Goal: Task Accomplishment & Management: Use online tool/utility

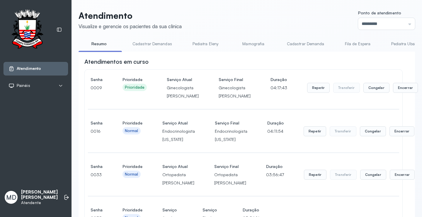
scroll to position [1449, 0]
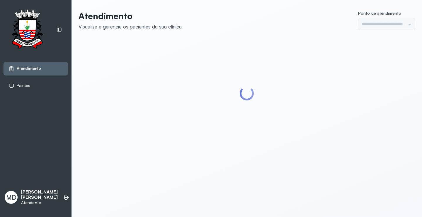
type input "*********"
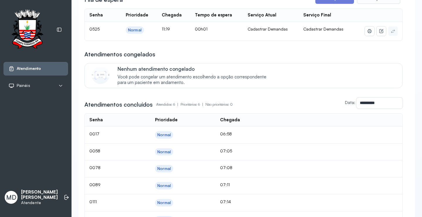
scroll to position [1466, 0]
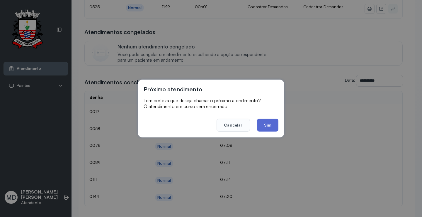
click at [267, 126] on button "Sim" at bounding box center [267, 124] width 21 height 13
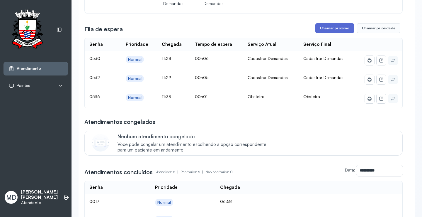
click at [334, 33] on button "Chamar próximo" at bounding box center [334, 28] width 39 height 10
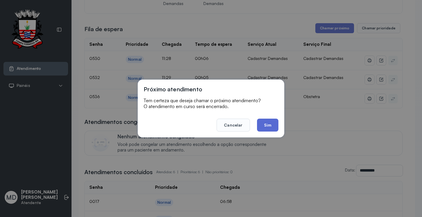
click at [269, 123] on button "Sim" at bounding box center [267, 124] width 21 height 13
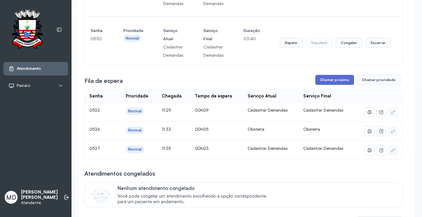
click at [331, 85] on button "Chamar próximo" at bounding box center [334, 80] width 39 height 10
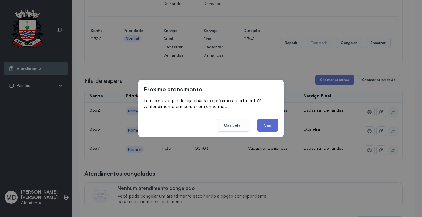
click at [267, 124] on button "Sim" at bounding box center [267, 124] width 21 height 13
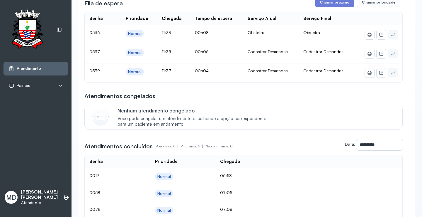
scroll to position [1612, 0]
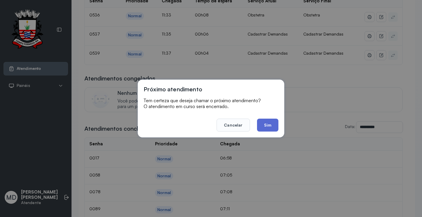
click at [268, 124] on button "Sim" at bounding box center [267, 124] width 21 height 13
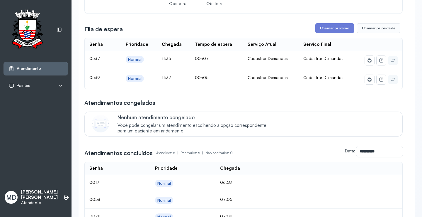
scroll to position [1642, 0]
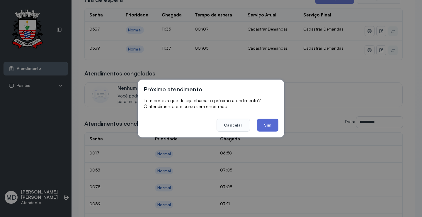
click at [270, 125] on button "Sim" at bounding box center [267, 124] width 21 height 13
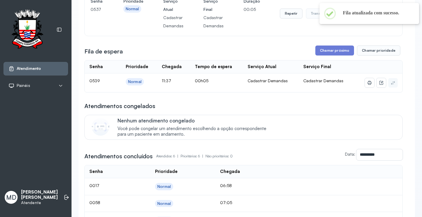
scroll to position [1671, 0]
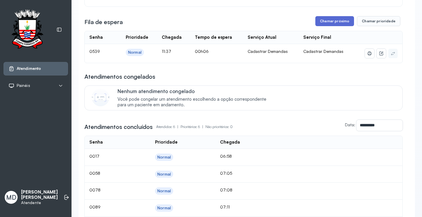
click at [330, 26] on button "Chamar próximo" at bounding box center [334, 21] width 39 height 10
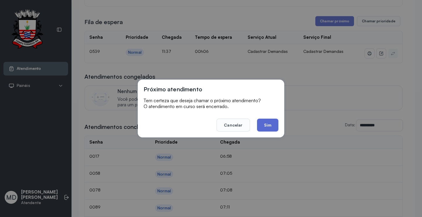
click at [261, 126] on button "Sim" at bounding box center [267, 124] width 21 height 13
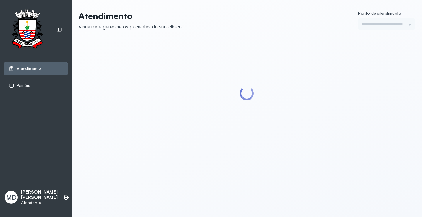
type input "*********"
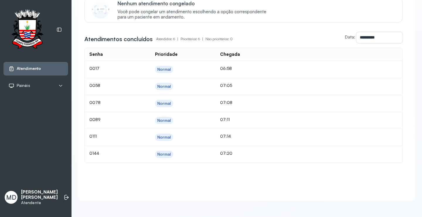
scroll to position [1730, 0]
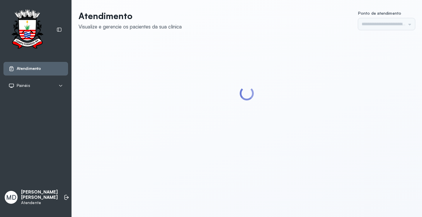
type input "*********"
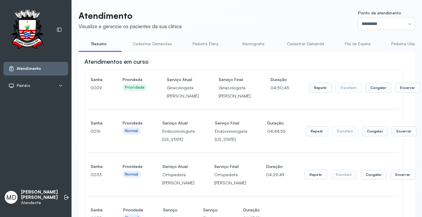
scroll to position [1700, 0]
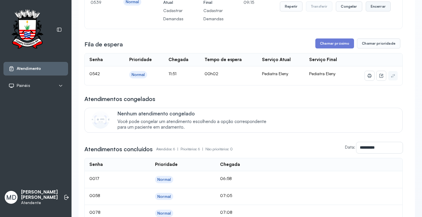
click at [373, 11] on button "Encerrar" at bounding box center [378, 6] width 25 height 10
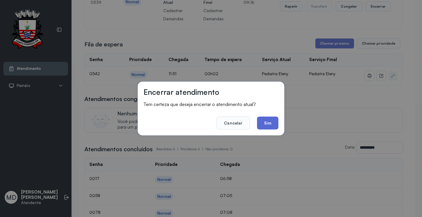
click at [260, 121] on button "Sim" at bounding box center [267, 122] width 21 height 13
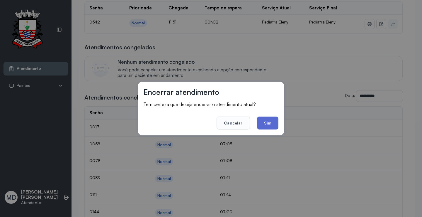
click at [267, 123] on button "Sim" at bounding box center [267, 122] width 21 height 13
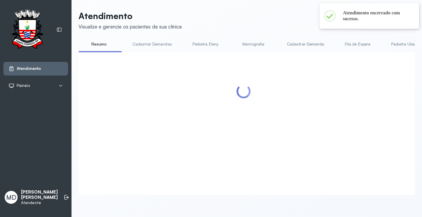
scroll to position [0, 0]
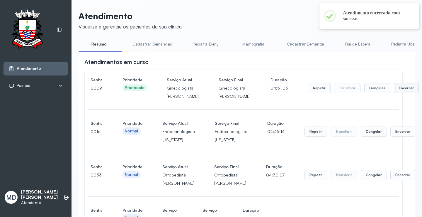
click at [394, 92] on button "Encerrar" at bounding box center [406, 88] width 25 height 10
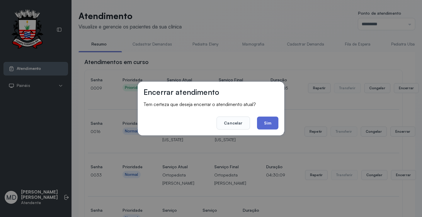
click at [262, 125] on button "Sim" at bounding box center [267, 122] width 21 height 13
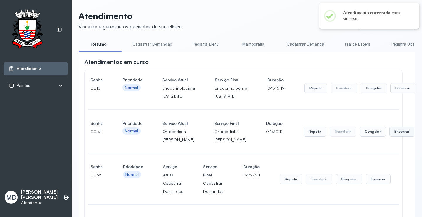
click at [390, 136] on button "Encerrar" at bounding box center [402, 131] width 25 height 10
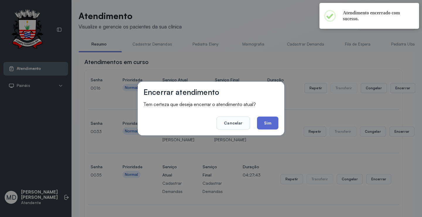
click at [265, 122] on button "Sim" at bounding box center [267, 122] width 21 height 13
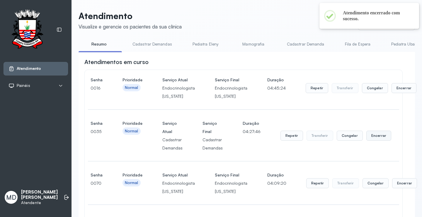
click at [376, 136] on button "Encerrar" at bounding box center [378, 135] width 25 height 10
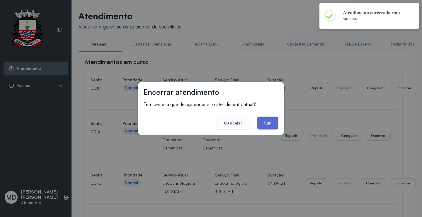
click at [274, 124] on button "Sim" at bounding box center [267, 122] width 21 height 13
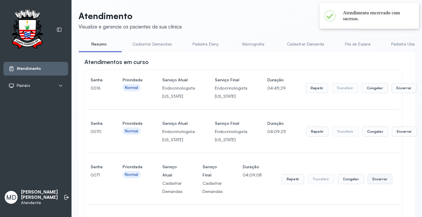
click at [373, 177] on button "Encerrar" at bounding box center [380, 179] width 25 height 10
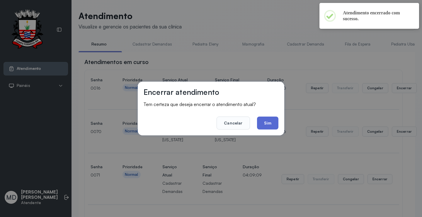
click at [268, 124] on button "Sim" at bounding box center [267, 122] width 21 height 13
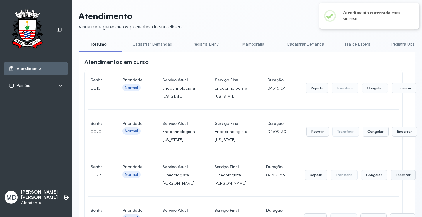
click at [391, 179] on button "Encerrar" at bounding box center [403, 175] width 25 height 10
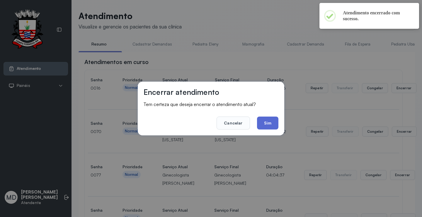
click at [267, 124] on button "Sim" at bounding box center [267, 122] width 21 height 13
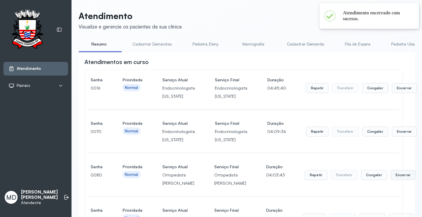
click at [391, 180] on button "Encerrar" at bounding box center [403, 175] width 25 height 10
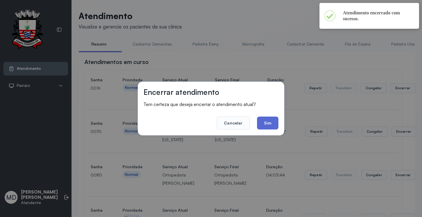
click at [271, 123] on button "Sim" at bounding box center [267, 122] width 21 height 13
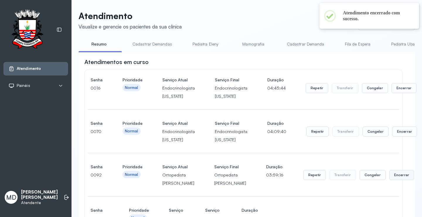
click at [389, 180] on button "Encerrar" at bounding box center [401, 175] width 25 height 10
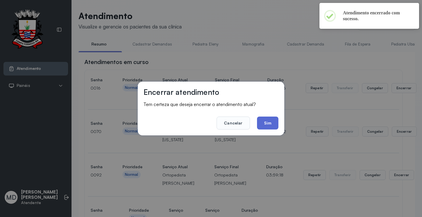
click at [267, 126] on button "Sim" at bounding box center [267, 122] width 21 height 13
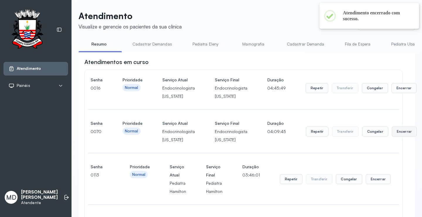
click at [392, 131] on button "Encerrar" at bounding box center [404, 131] width 25 height 10
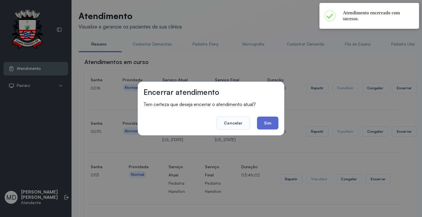
click at [265, 121] on button "Sim" at bounding box center [267, 122] width 21 height 13
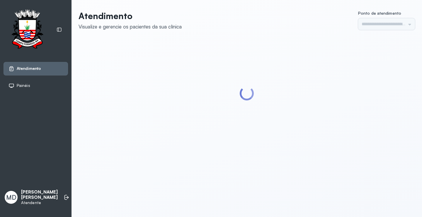
type input "*********"
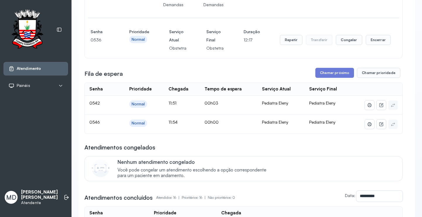
scroll to position [1261, 0]
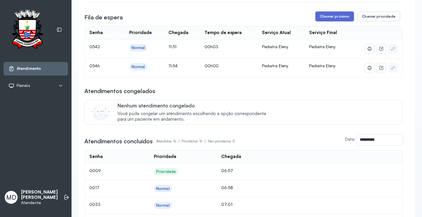
click at [323, 21] on button "Chamar próximo" at bounding box center [334, 16] width 39 height 10
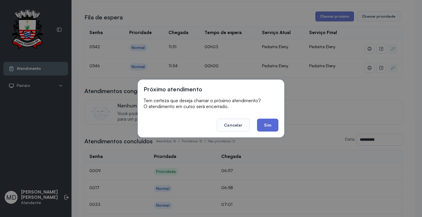
click at [262, 124] on button "Sim" at bounding box center [267, 124] width 21 height 13
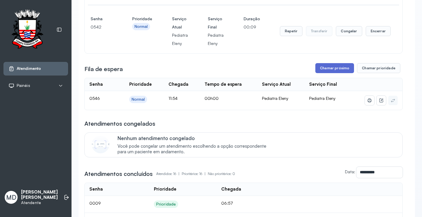
click at [331, 73] on button "Chamar próximo" at bounding box center [334, 68] width 39 height 10
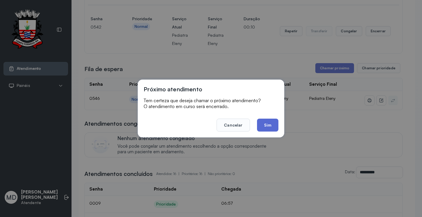
click at [274, 125] on button "Sim" at bounding box center [267, 124] width 21 height 13
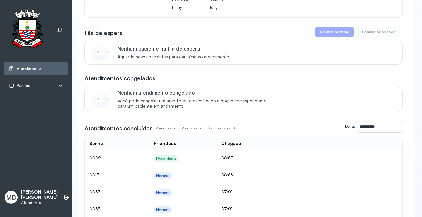
scroll to position [1349, 0]
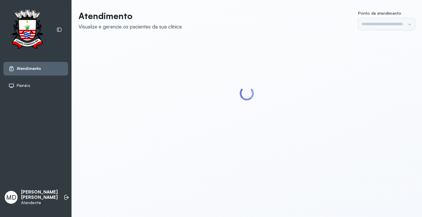
type input "*********"
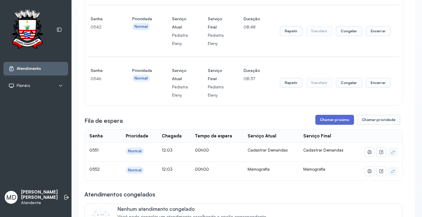
scroll to position [1407, 0]
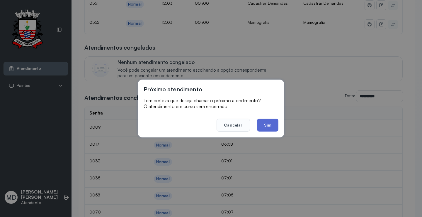
click at [267, 123] on button "Sim" at bounding box center [267, 124] width 21 height 13
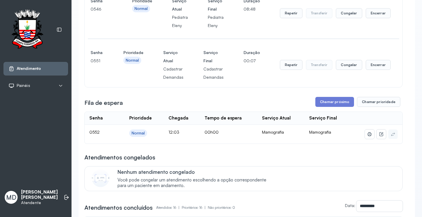
scroll to position [1319, 0]
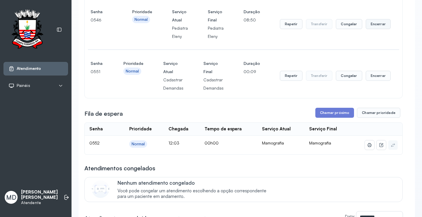
click at [376, 29] on button "Encerrar" at bounding box center [378, 24] width 25 height 10
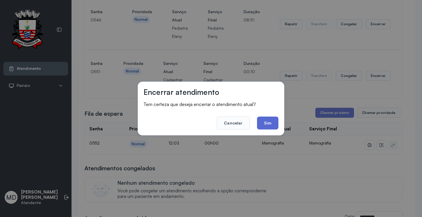
click at [268, 121] on button "Sim" at bounding box center [267, 122] width 21 height 13
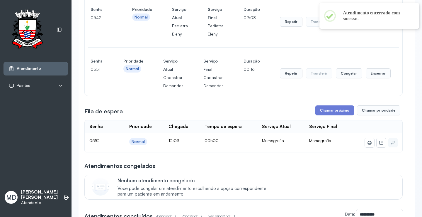
scroll to position [1261, 0]
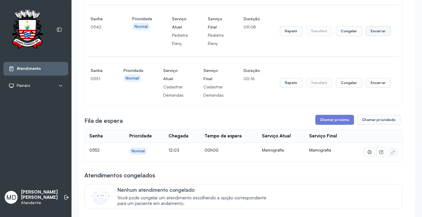
click at [377, 36] on button "Encerrar" at bounding box center [378, 31] width 25 height 10
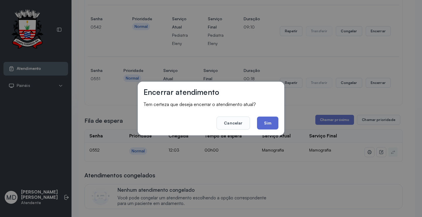
click at [271, 124] on button "Sim" at bounding box center [267, 122] width 21 height 13
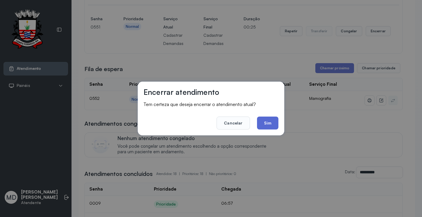
click at [266, 122] on button "Sim" at bounding box center [267, 122] width 21 height 13
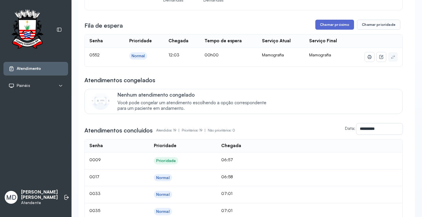
click at [332, 30] on button "Chamar próximo" at bounding box center [334, 25] width 39 height 10
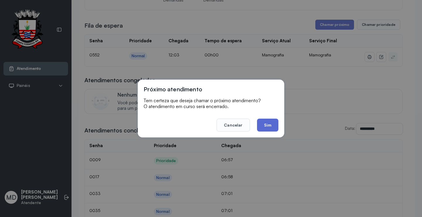
click at [268, 123] on button "Sim" at bounding box center [267, 124] width 21 height 13
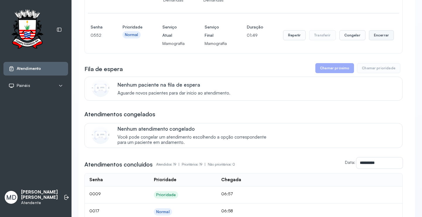
click at [377, 40] on button "Encerrar" at bounding box center [381, 35] width 25 height 10
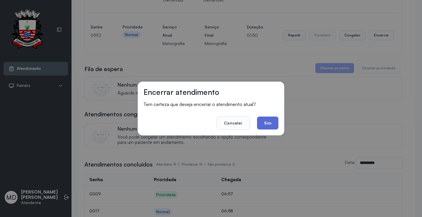
click at [271, 123] on button "Sim" at bounding box center [267, 122] width 21 height 13
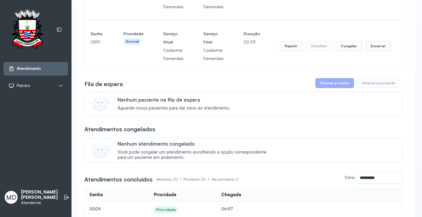
scroll to position [1202, 0]
click at [371, 51] on button "Encerrar" at bounding box center [378, 46] width 25 height 10
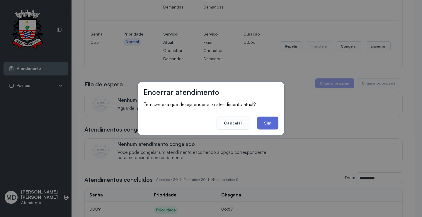
click at [266, 119] on button "Sim" at bounding box center [267, 122] width 21 height 13
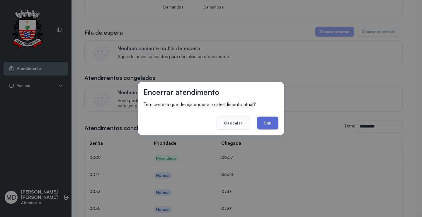
click at [267, 123] on button "Sim" at bounding box center [267, 122] width 21 height 13
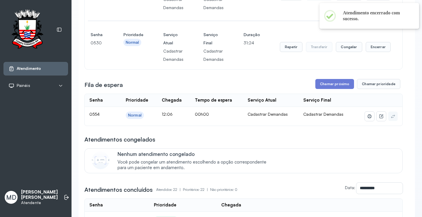
scroll to position [1085, 0]
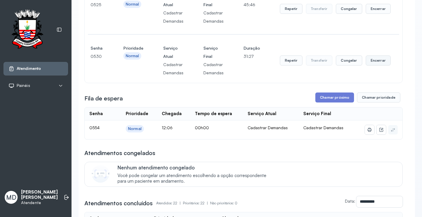
click at [378, 65] on button "Encerrar" at bounding box center [378, 60] width 25 height 10
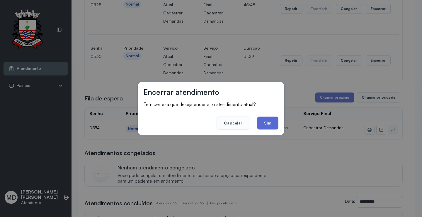
click at [263, 123] on button "Sim" at bounding box center [267, 122] width 21 height 13
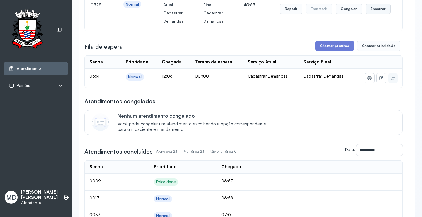
click at [373, 14] on button "Encerrar" at bounding box center [378, 9] width 25 height 10
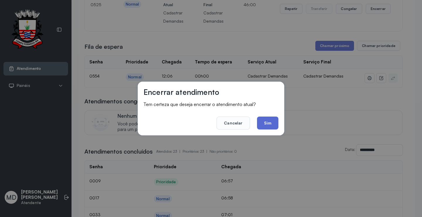
click at [268, 122] on button "Sim" at bounding box center [267, 122] width 21 height 13
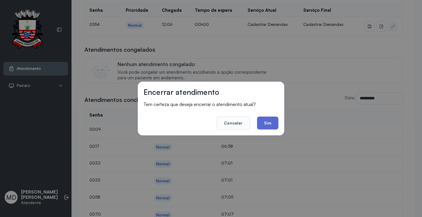
click at [267, 121] on button "Sim" at bounding box center [267, 122] width 21 height 13
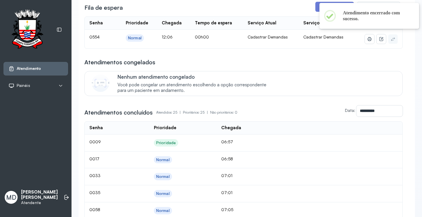
scroll to position [1026, 0]
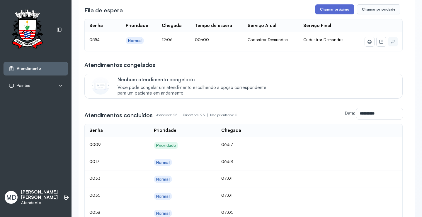
click at [336, 14] on button "Chamar próximo" at bounding box center [334, 9] width 39 height 10
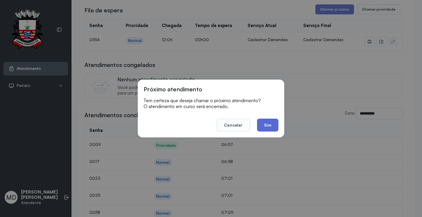
click at [264, 126] on button "Sim" at bounding box center [267, 124] width 21 height 13
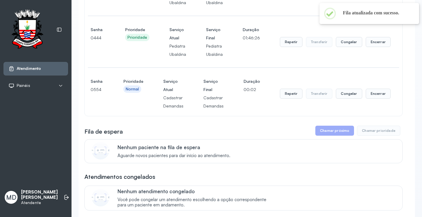
scroll to position [938, 0]
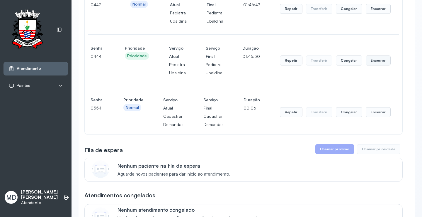
click at [375, 65] on button "Encerrar" at bounding box center [378, 60] width 25 height 10
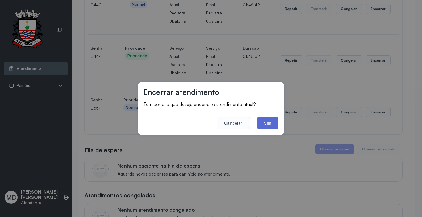
click at [261, 118] on button "Sim" at bounding box center [267, 122] width 21 height 13
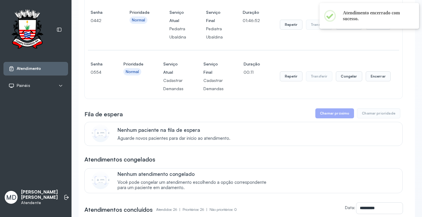
scroll to position [909, 0]
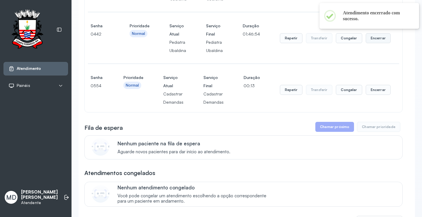
click at [374, 43] on button "Encerrar" at bounding box center [378, 38] width 25 height 10
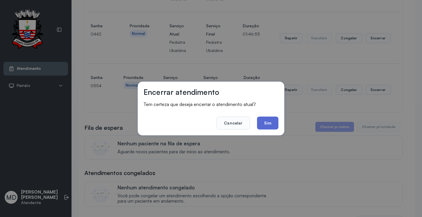
click at [271, 123] on button "Sim" at bounding box center [267, 122] width 21 height 13
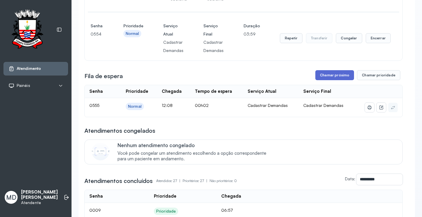
click at [324, 80] on button "Chamar próximo" at bounding box center [334, 75] width 39 height 10
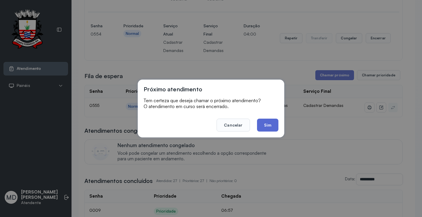
click at [270, 126] on button "Sim" at bounding box center [267, 124] width 21 height 13
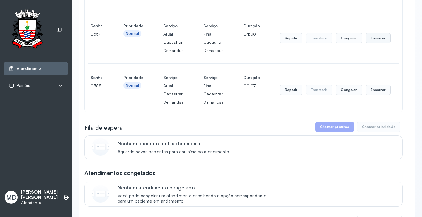
click at [373, 43] on button "Encerrar" at bounding box center [378, 38] width 25 height 10
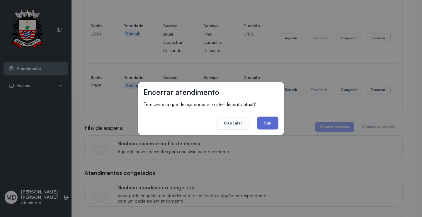
click at [266, 122] on button "Sim" at bounding box center [267, 122] width 21 height 13
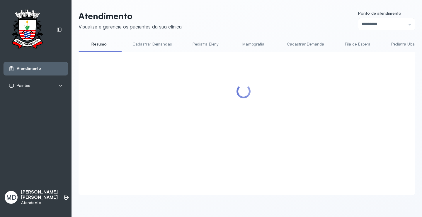
scroll to position [0, 0]
click at [371, 38] on div "Atendimento Visualize e gerencie os pacientes da sua clínica Ponto de atendimen…" at bounding box center [247, 103] width 337 height 184
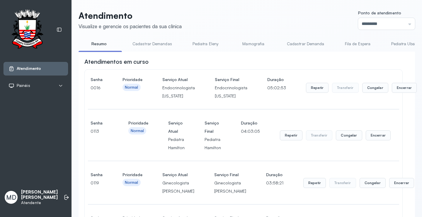
scroll to position [909, 0]
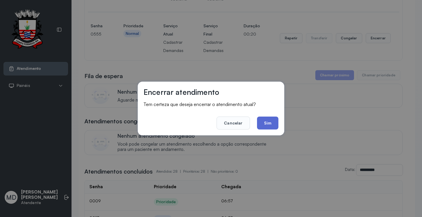
click at [274, 124] on button "Sim" at bounding box center [267, 122] width 21 height 13
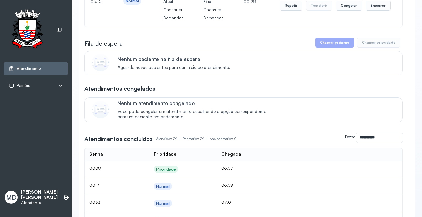
scroll to position [850, 0]
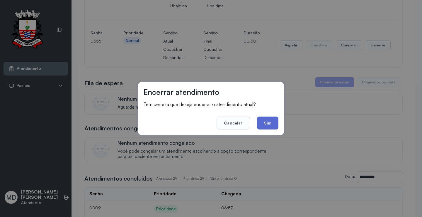
click at [269, 122] on button "Sim" at bounding box center [267, 122] width 21 height 13
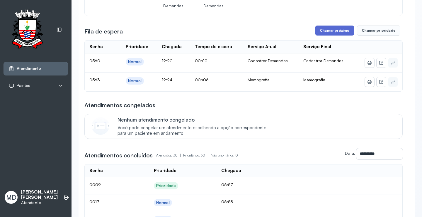
click at [339, 35] on button "Chamar próximo" at bounding box center [334, 31] width 39 height 10
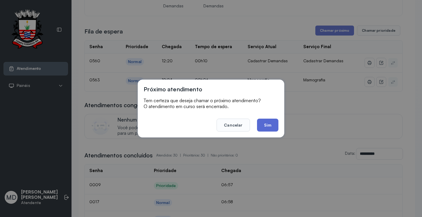
click at [270, 123] on button "Sim" at bounding box center [267, 124] width 21 height 13
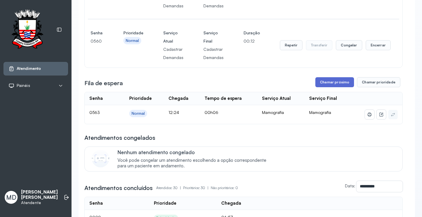
click at [337, 87] on button "Chamar próximo" at bounding box center [334, 82] width 39 height 10
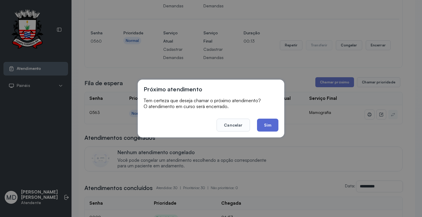
click at [271, 123] on button "Sim" at bounding box center [267, 124] width 21 height 13
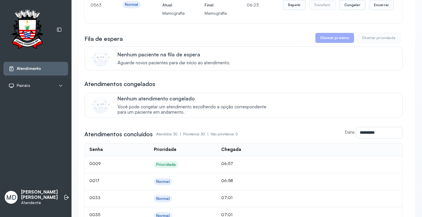
scroll to position [938, 0]
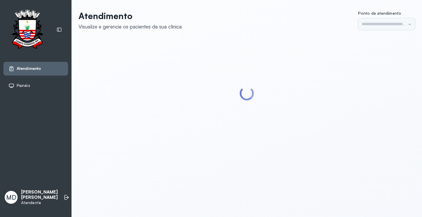
type input "*********"
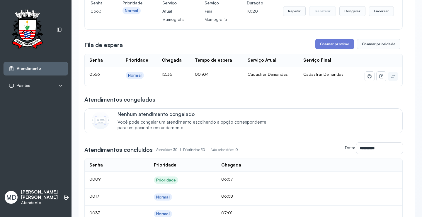
scroll to position [967, 0]
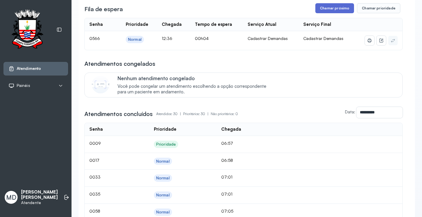
click at [330, 13] on button "Chamar próximo" at bounding box center [334, 8] width 39 height 10
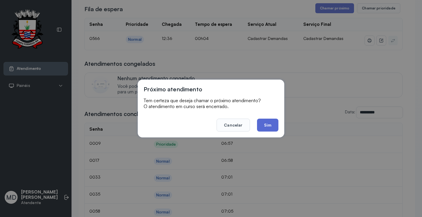
click at [265, 124] on button "Sim" at bounding box center [267, 124] width 21 height 13
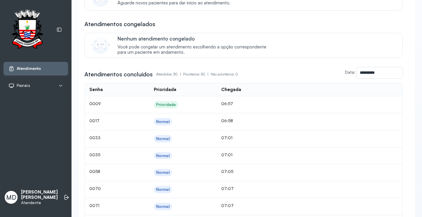
scroll to position [997, 0]
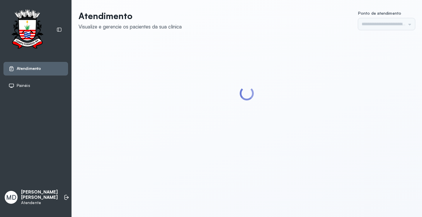
type input "*********"
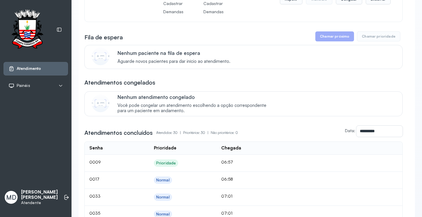
scroll to position [938, 0]
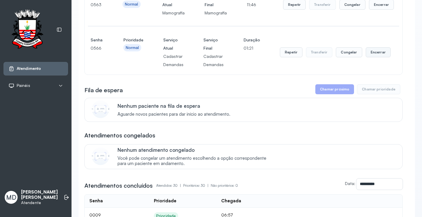
click at [371, 57] on button "Encerrar" at bounding box center [378, 52] width 25 height 10
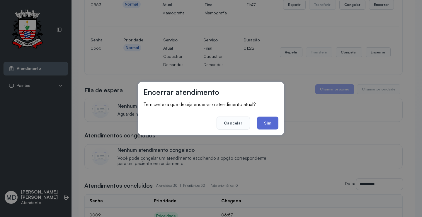
click at [269, 121] on button "Sim" at bounding box center [267, 122] width 21 height 13
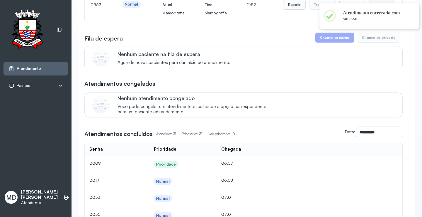
click at [376, 10] on button "Encerrar" at bounding box center [381, 5] width 25 height 10
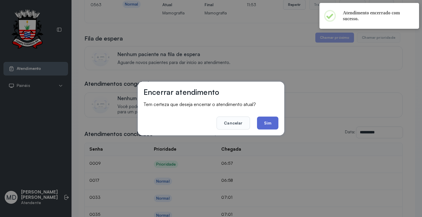
click at [269, 124] on button "Sim" at bounding box center [267, 122] width 21 height 13
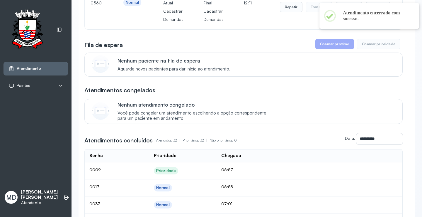
scroll to position [879, 0]
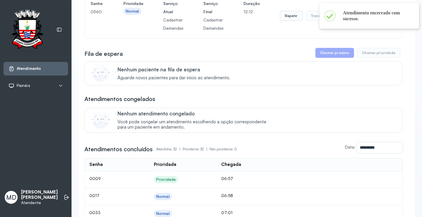
click at [371, 21] on button "Encerrar" at bounding box center [378, 16] width 25 height 10
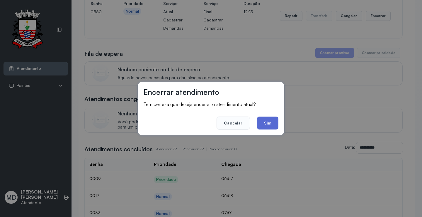
click at [267, 118] on button "Sim" at bounding box center [267, 122] width 21 height 13
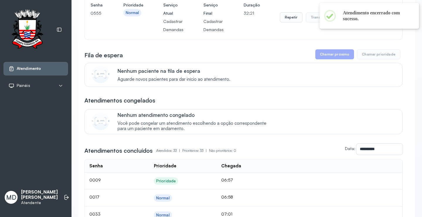
scroll to position [821, 0]
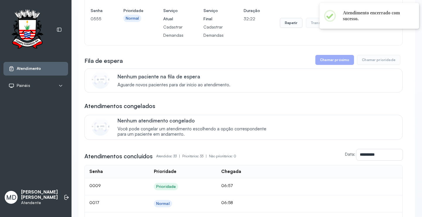
click at [372, 28] on button "Encerrar" at bounding box center [378, 23] width 25 height 10
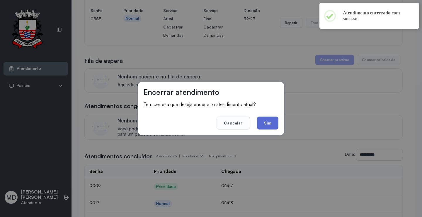
click at [264, 123] on button "Sim" at bounding box center [267, 122] width 21 height 13
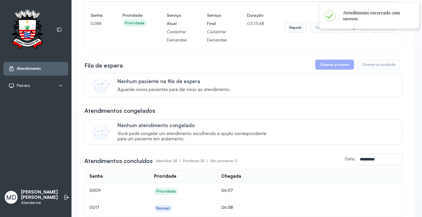
scroll to position [762, 0]
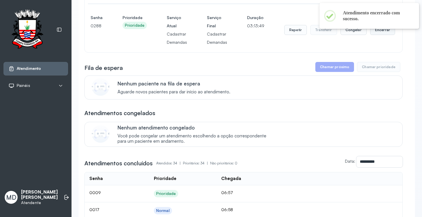
click at [371, 35] on button "Encerrar" at bounding box center [382, 30] width 25 height 10
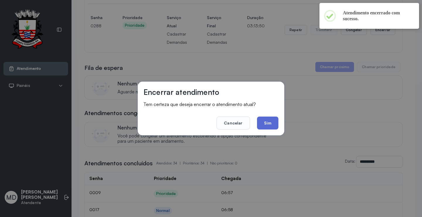
click at [268, 121] on button "Sim" at bounding box center [267, 122] width 21 height 13
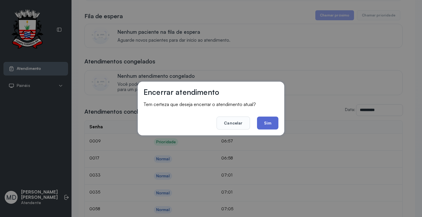
click at [268, 119] on button "Sim" at bounding box center [267, 122] width 21 height 13
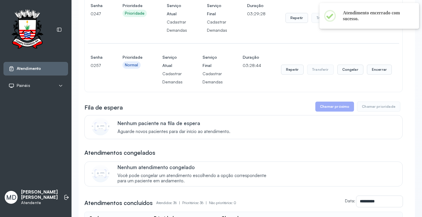
scroll to position [616, 0]
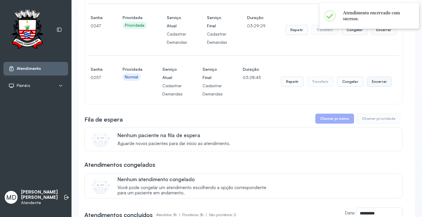
click at [371, 86] on button "Encerrar" at bounding box center [379, 82] width 25 height 10
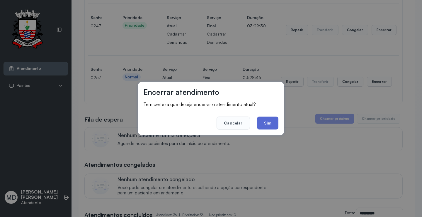
click at [271, 121] on button "Sim" at bounding box center [267, 122] width 21 height 13
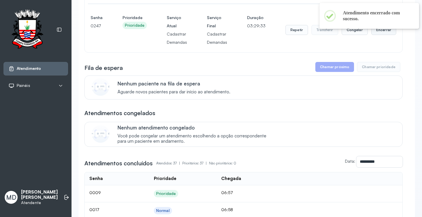
click at [381, 35] on button "Encerrar" at bounding box center [383, 30] width 25 height 10
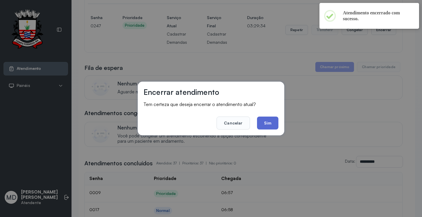
click at [265, 123] on button "Sim" at bounding box center [267, 122] width 21 height 13
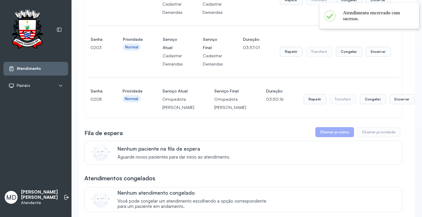
scroll to position [498, 0]
click at [390, 105] on button "Encerrar" at bounding box center [402, 100] width 25 height 10
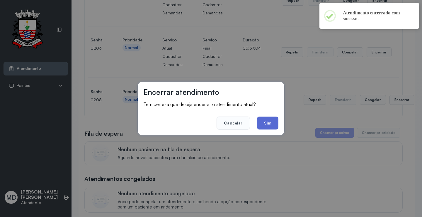
click at [268, 122] on button "Sim" at bounding box center [267, 122] width 21 height 13
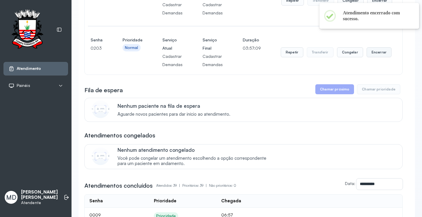
click at [372, 57] on button "Encerrar" at bounding box center [379, 52] width 25 height 10
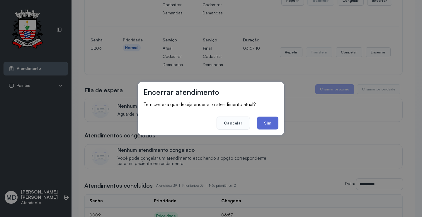
click at [270, 122] on button "Sim" at bounding box center [267, 122] width 21 height 13
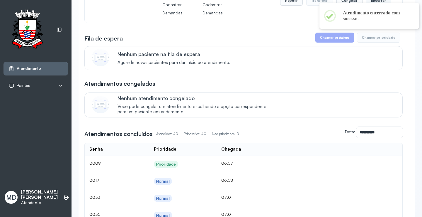
click at [380, 6] on button "Encerrar" at bounding box center [378, 1] width 25 height 10
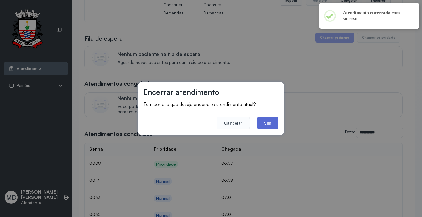
click at [271, 121] on button "Sim" at bounding box center [267, 122] width 21 height 13
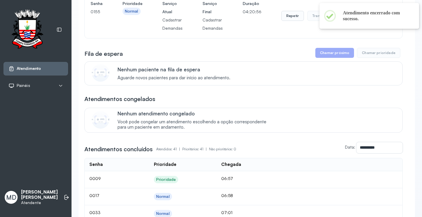
scroll to position [410, 0]
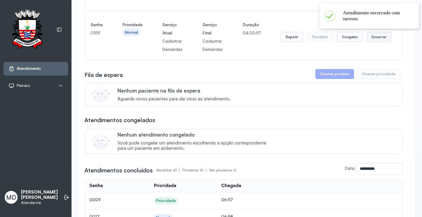
click at [367, 42] on button "Encerrar" at bounding box center [379, 37] width 25 height 10
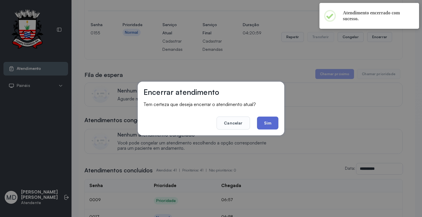
click at [268, 123] on button "Sim" at bounding box center [267, 122] width 21 height 13
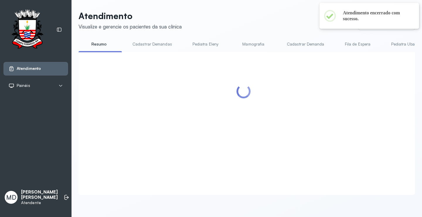
scroll to position [0, 0]
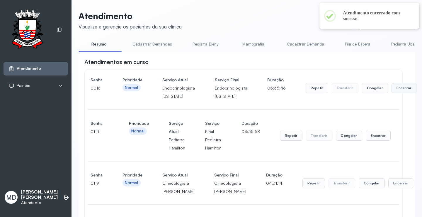
click at [395, 88] on button "Encerrar" at bounding box center [404, 88] width 25 height 10
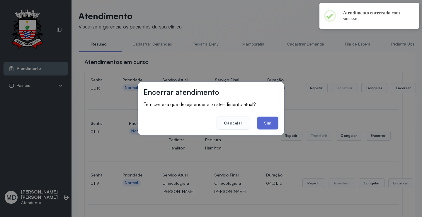
click at [270, 119] on button "Sim" at bounding box center [267, 122] width 21 height 13
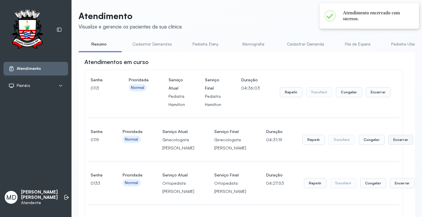
click at [388, 145] on button "Encerrar" at bounding box center [400, 140] width 25 height 10
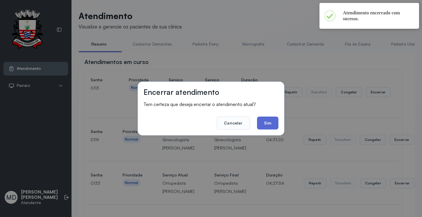
click at [268, 118] on button "Sim" at bounding box center [267, 122] width 21 height 13
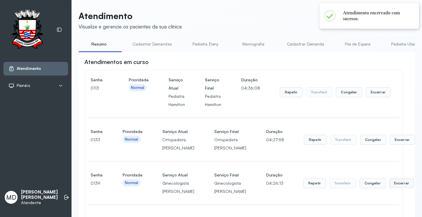
click at [389, 188] on button "Encerrar" at bounding box center [401, 183] width 25 height 10
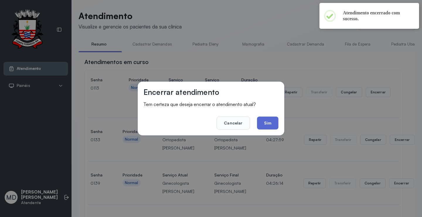
click at [264, 122] on button "Sim" at bounding box center [267, 122] width 21 height 13
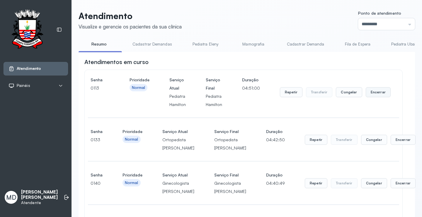
click at [371, 92] on button "Encerrar" at bounding box center [378, 92] width 25 height 10
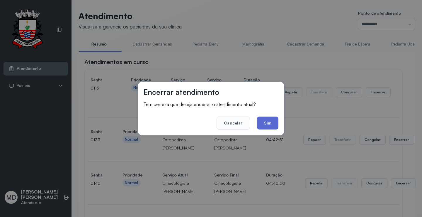
click at [267, 122] on button "Sim" at bounding box center [267, 122] width 21 height 13
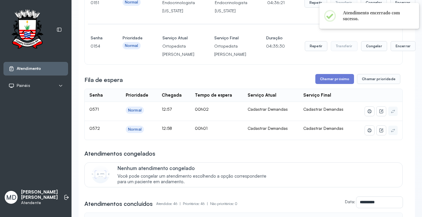
scroll to position [205, 0]
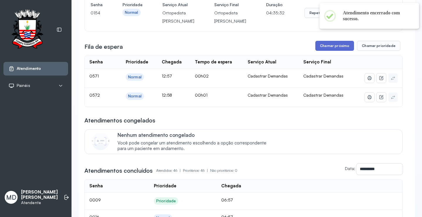
click at [339, 51] on button "Chamar próximo" at bounding box center [334, 46] width 39 height 10
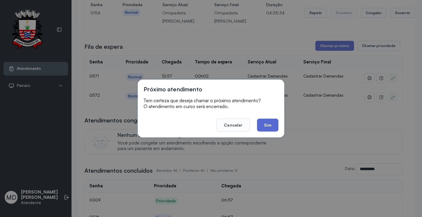
click at [266, 121] on button "Sim" at bounding box center [267, 124] width 21 height 13
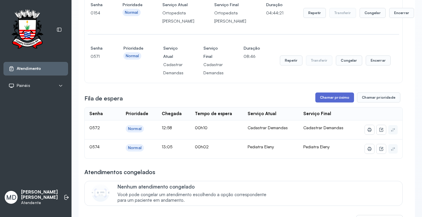
click at [330, 102] on button "Chamar próximo" at bounding box center [334, 97] width 39 height 10
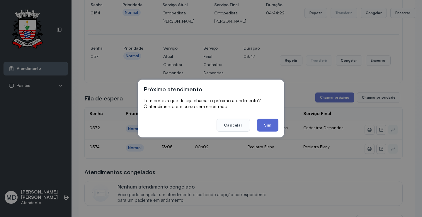
click at [271, 125] on button "Sim" at bounding box center [267, 124] width 21 height 13
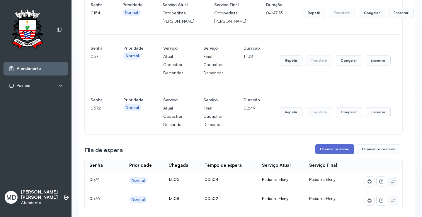
click at [340, 154] on button "Chamar próximo" at bounding box center [334, 149] width 39 height 10
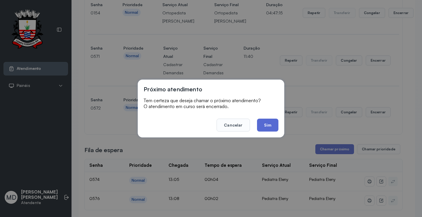
click at [267, 122] on button "Sim" at bounding box center [267, 124] width 21 height 13
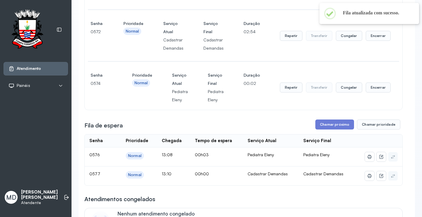
scroll to position [293, 0]
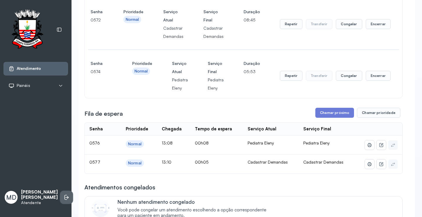
click at [64, 194] on icon at bounding box center [67, 197] width 6 height 6
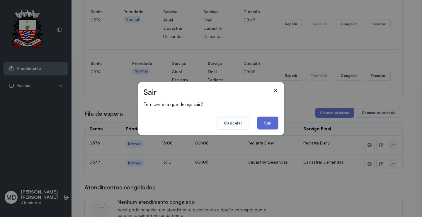
click at [267, 120] on button "Sim" at bounding box center [267, 122] width 21 height 13
